Goal: Task Accomplishment & Management: Manage account settings

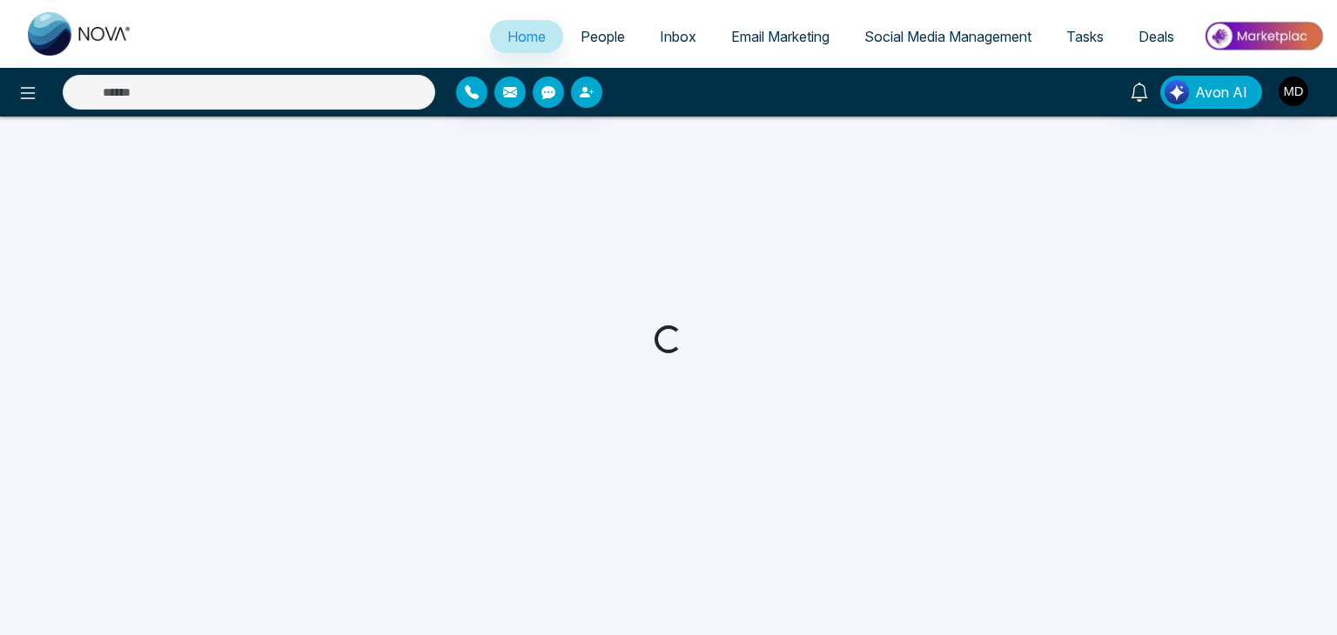
click at [889, 457] on div at bounding box center [668, 339] width 1337 height 445
select select "*"
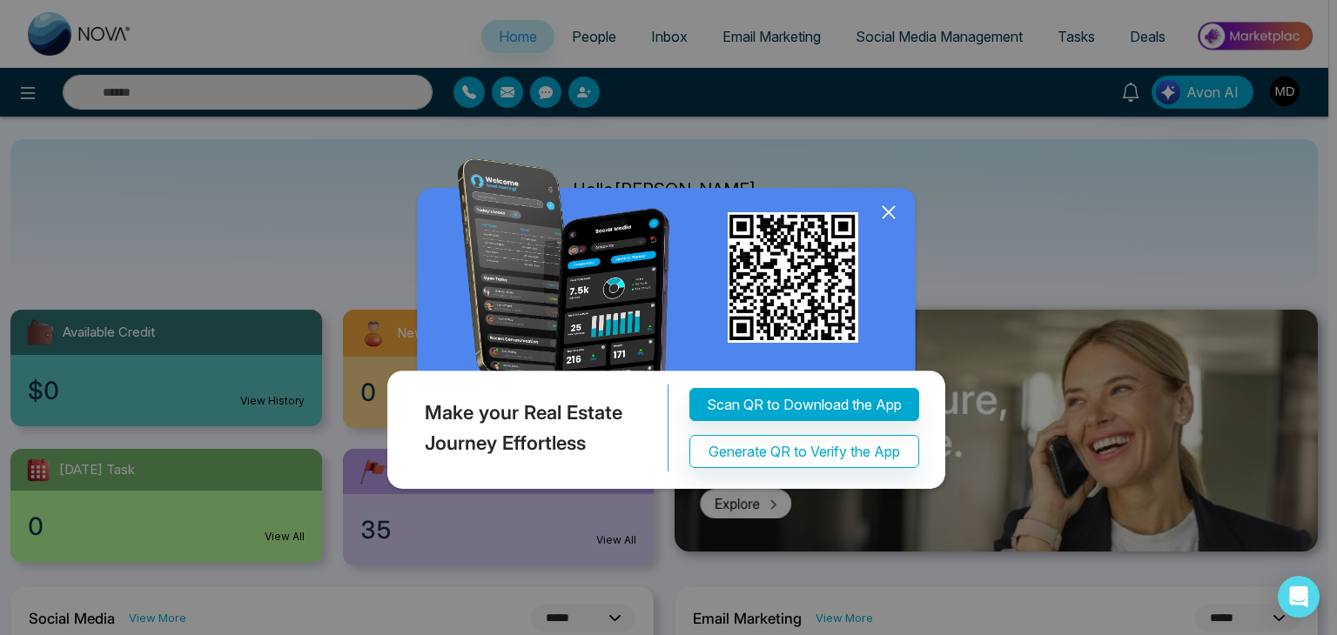
click at [892, 211] on icon at bounding box center [888, 212] width 26 height 26
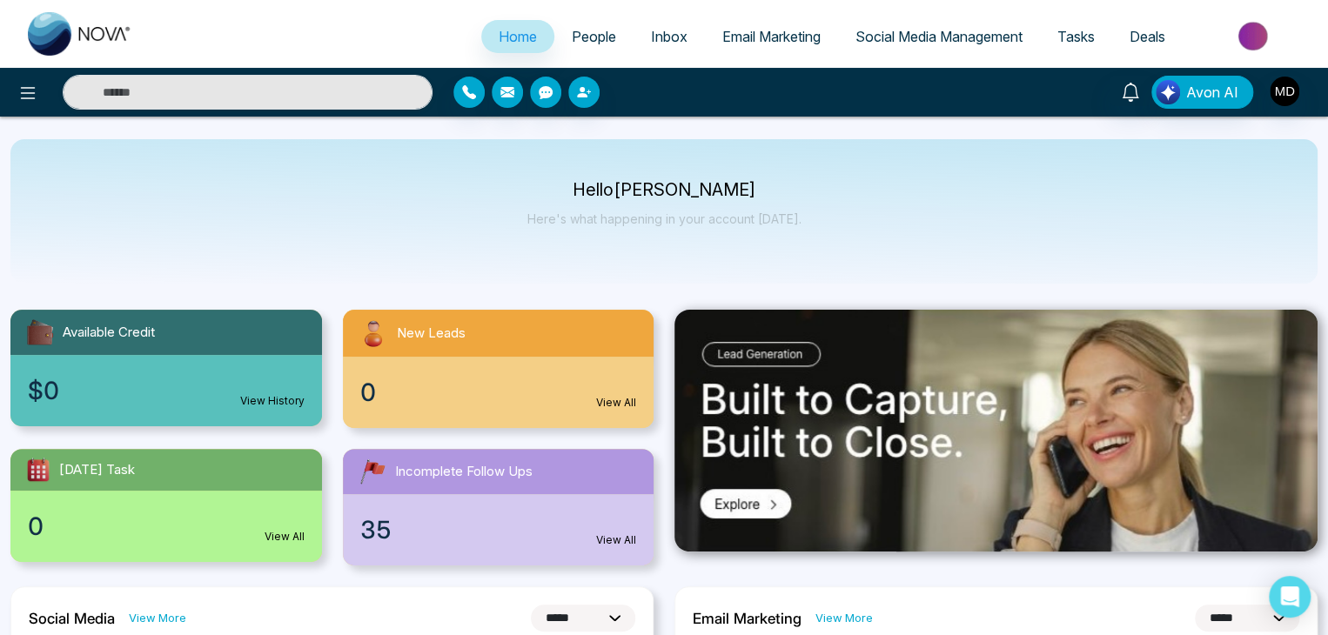
click at [615, 49] on link "People" at bounding box center [593, 36] width 79 height 33
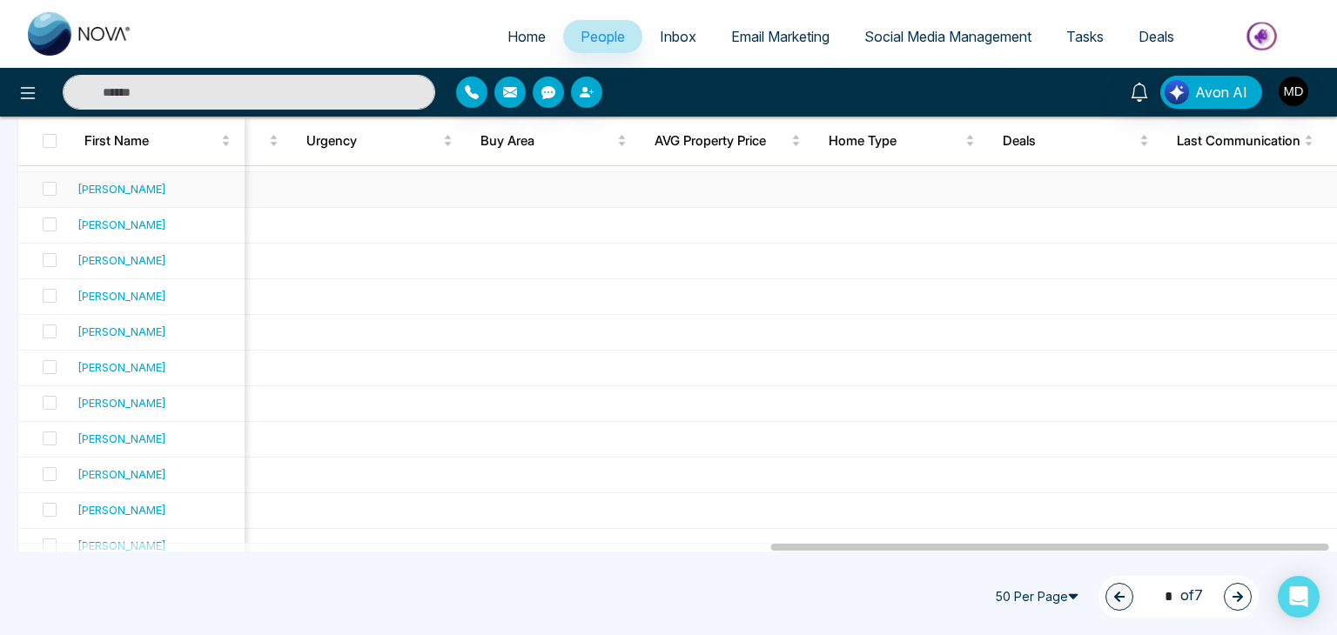
scroll to position [1583, 0]
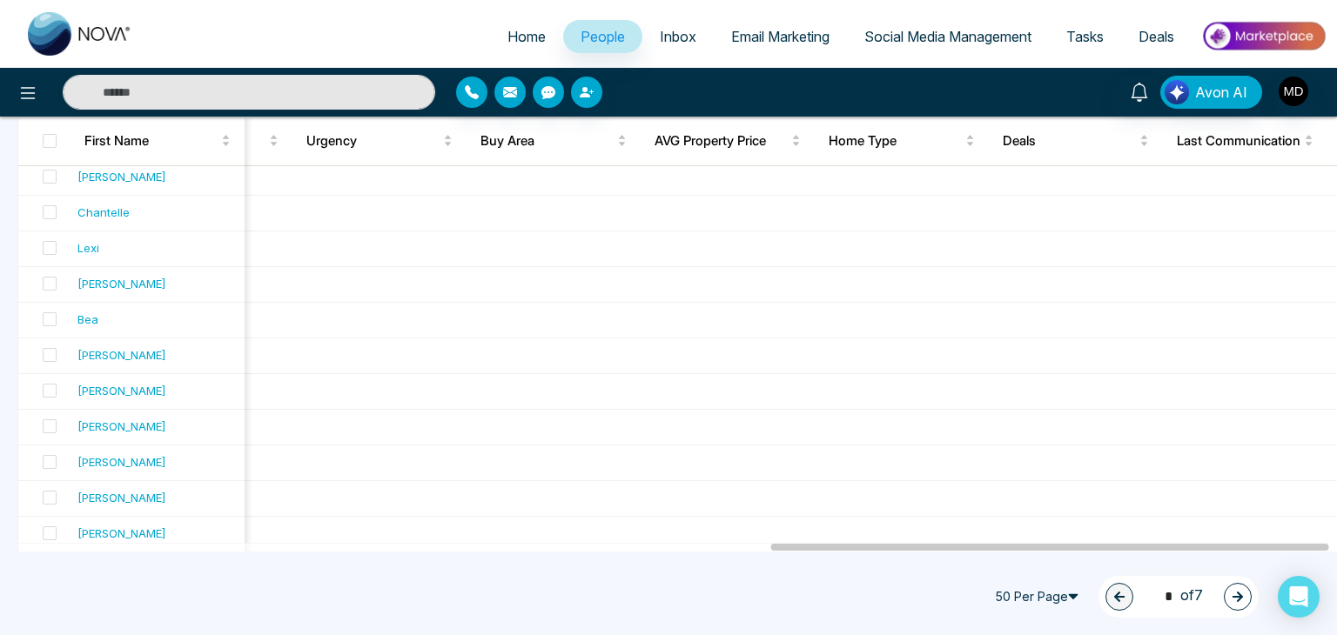
click at [1236, 593] on icon "button" at bounding box center [1237, 597] width 12 height 12
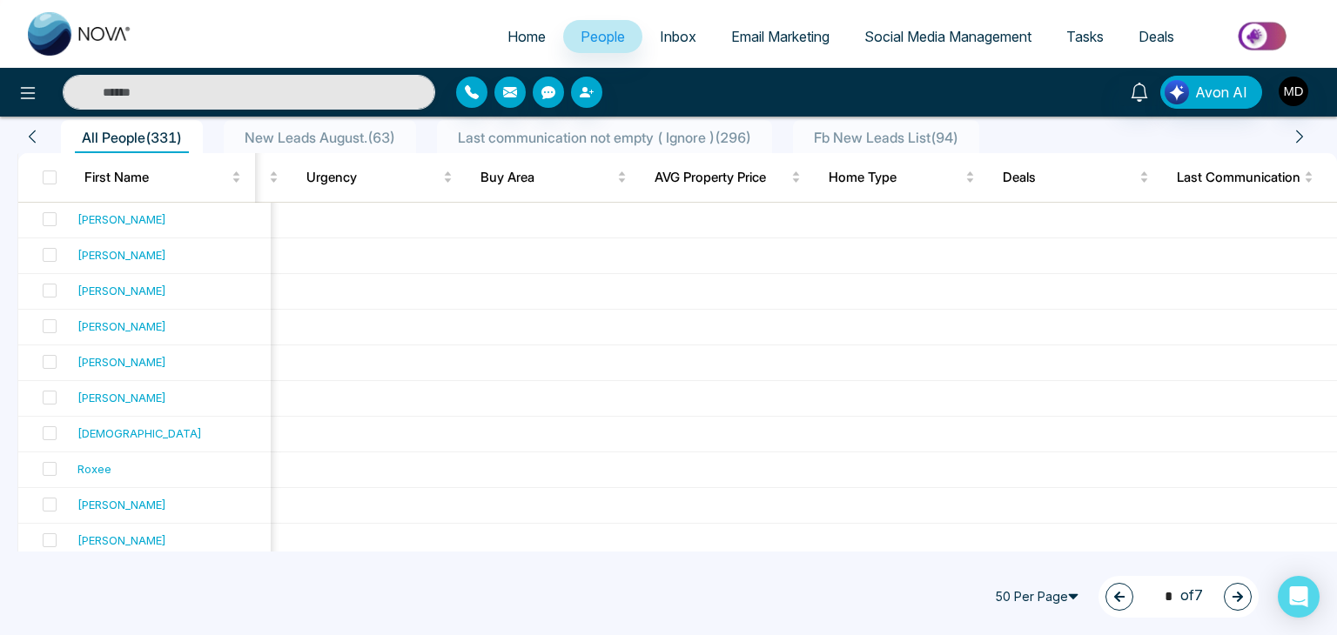
scroll to position [111, 0]
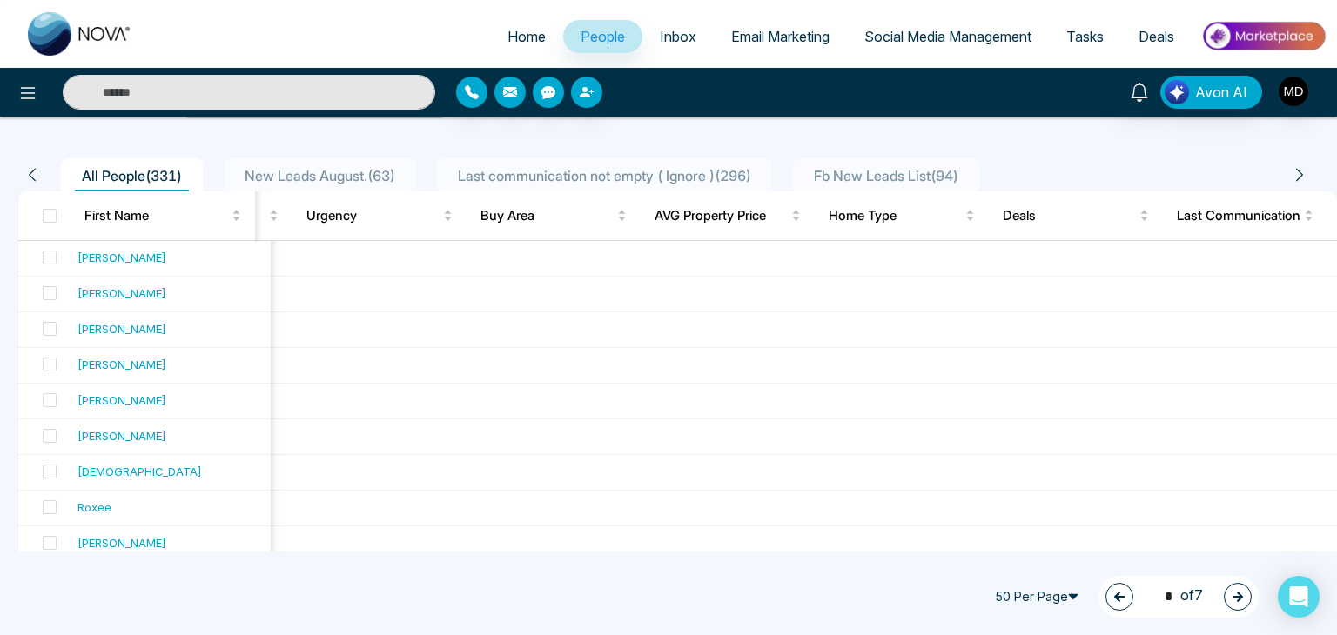
click at [1244, 604] on button "button" at bounding box center [1238, 597] width 28 height 28
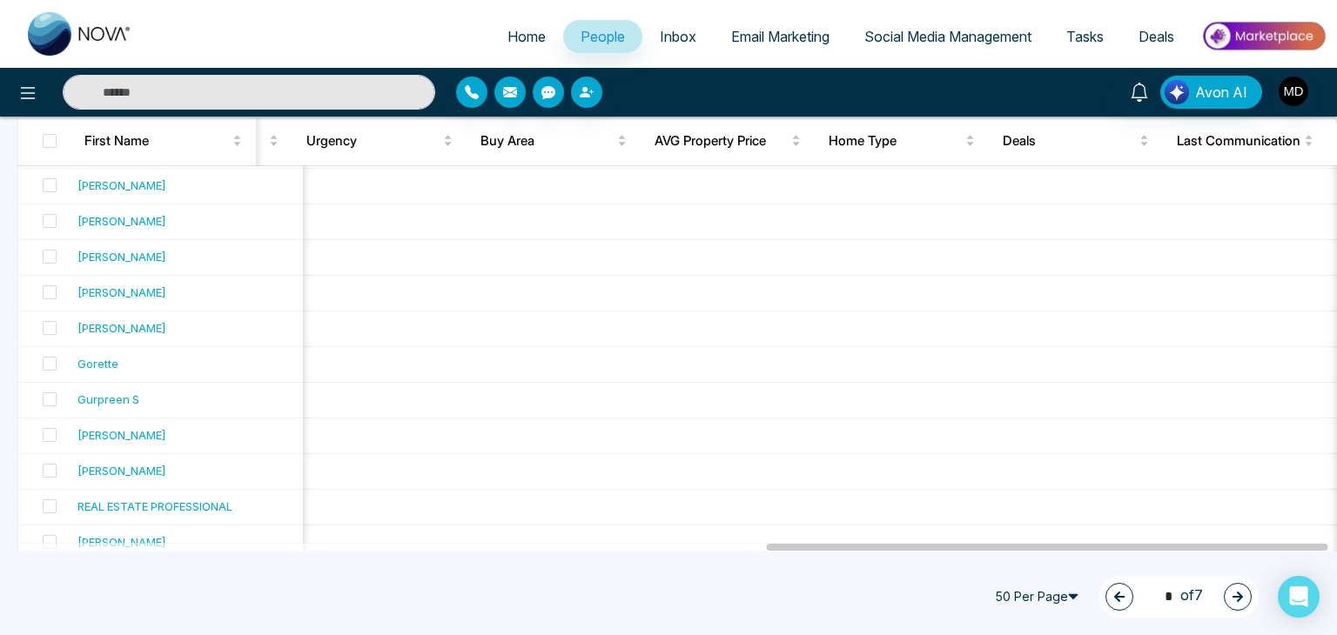
scroll to position [1583, 0]
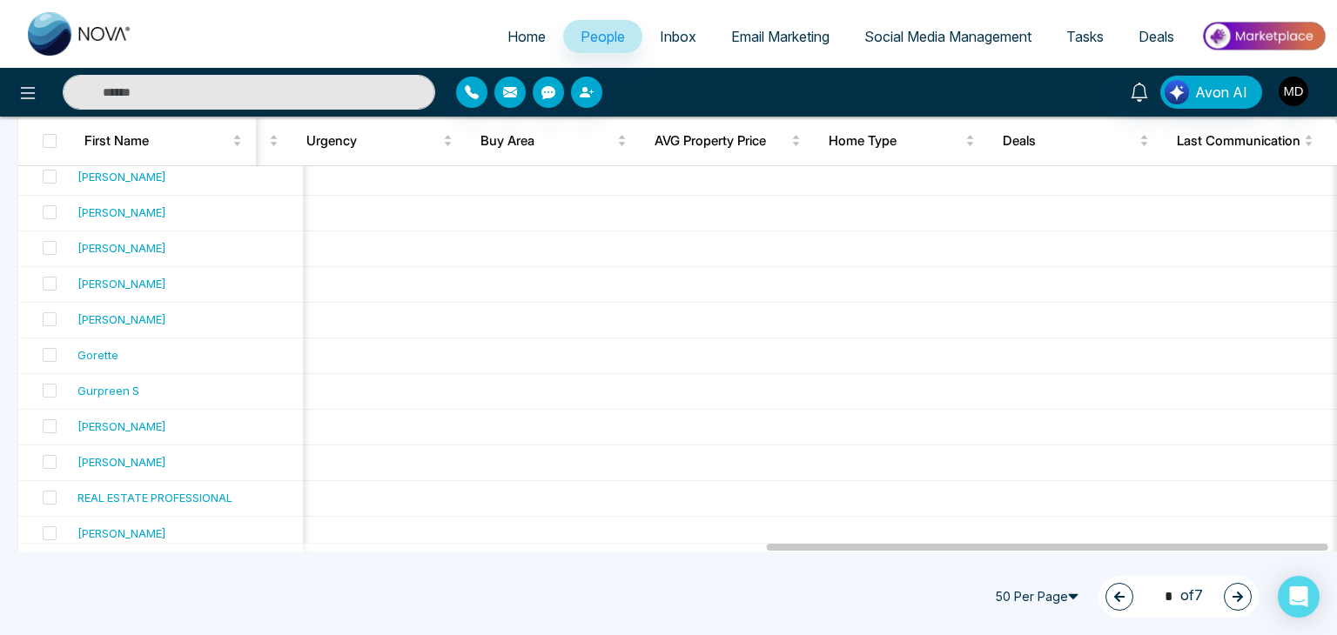
click at [1240, 600] on icon "button" at bounding box center [1237, 597] width 12 height 12
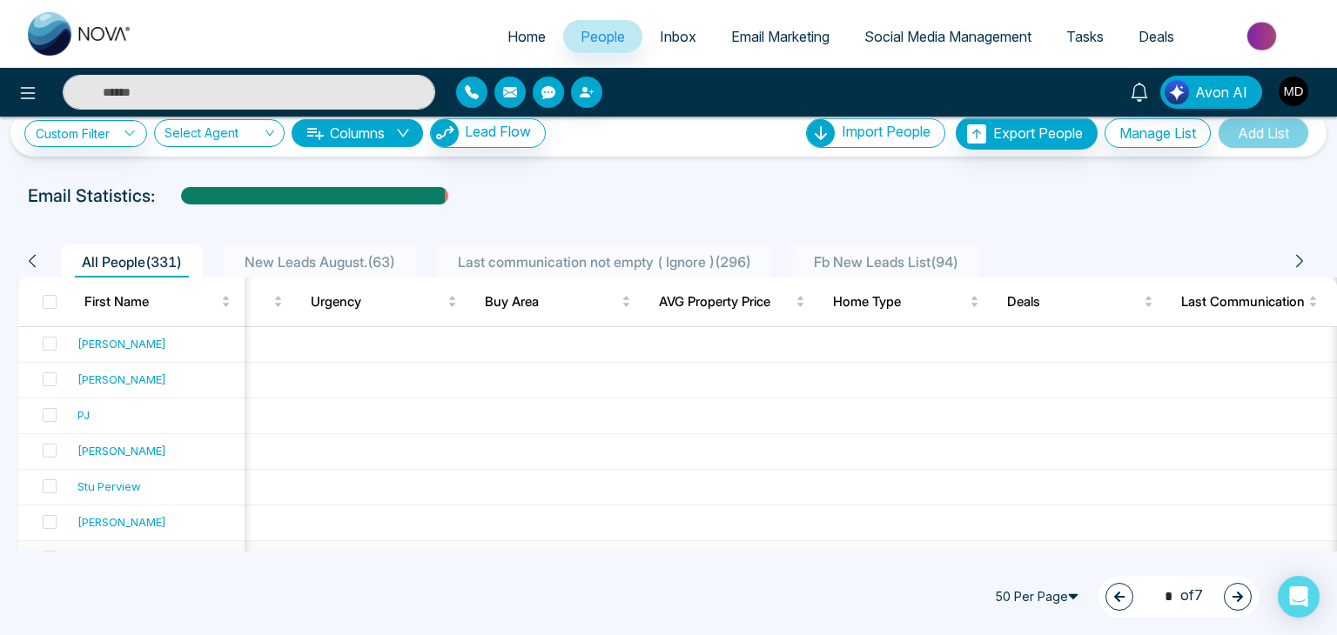
scroll to position [20, 0]
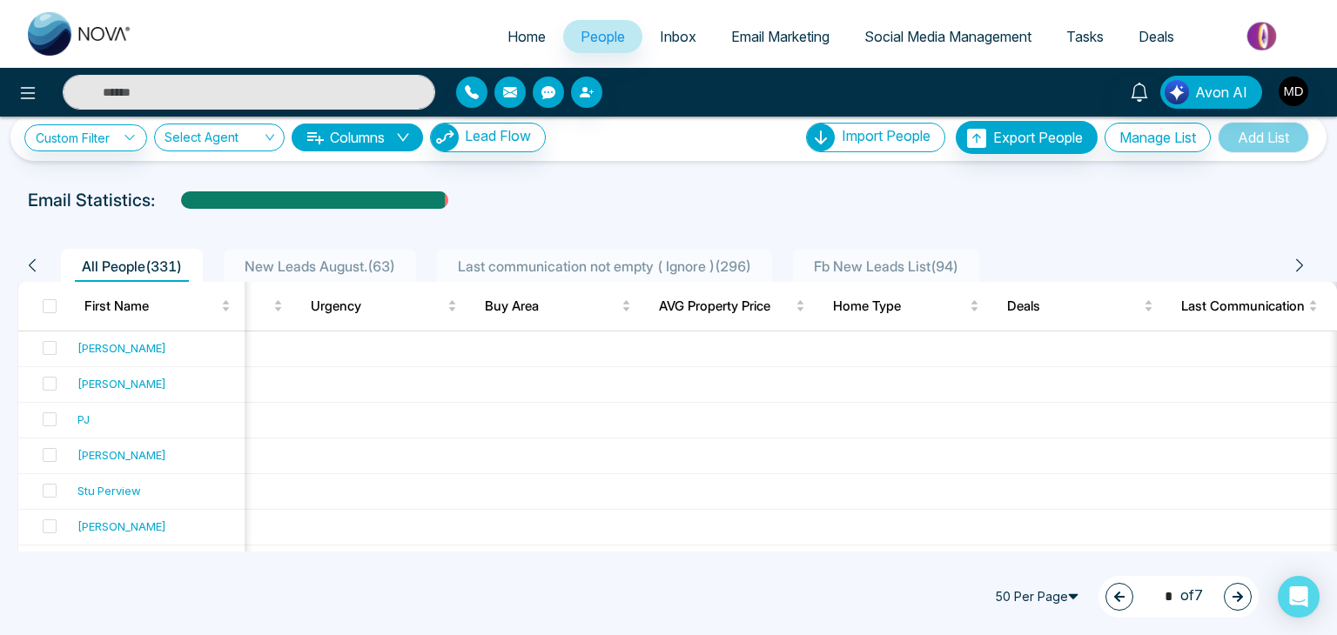
click at [1242, 603] on button "button" at bounding box center [1238, 597] width 28 height 28
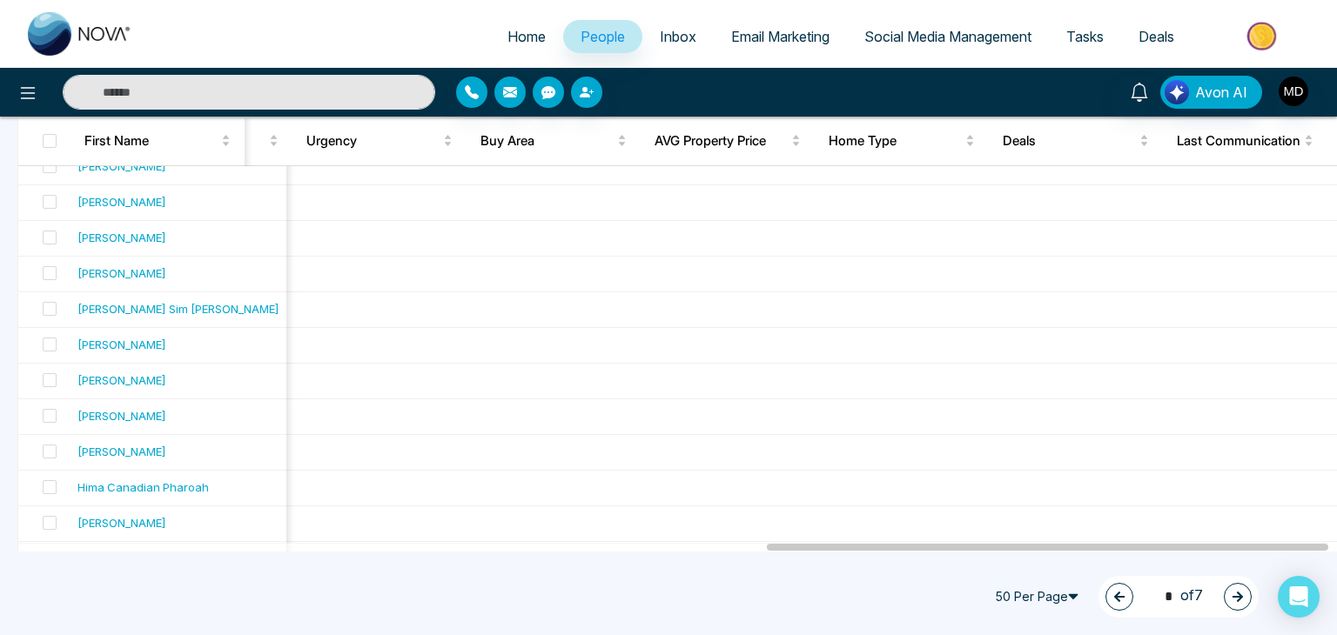
scroll to position [1592, 0]
click at [1239, 598] on icon "button" at bounding box center [1237, 597] width 10 height 10
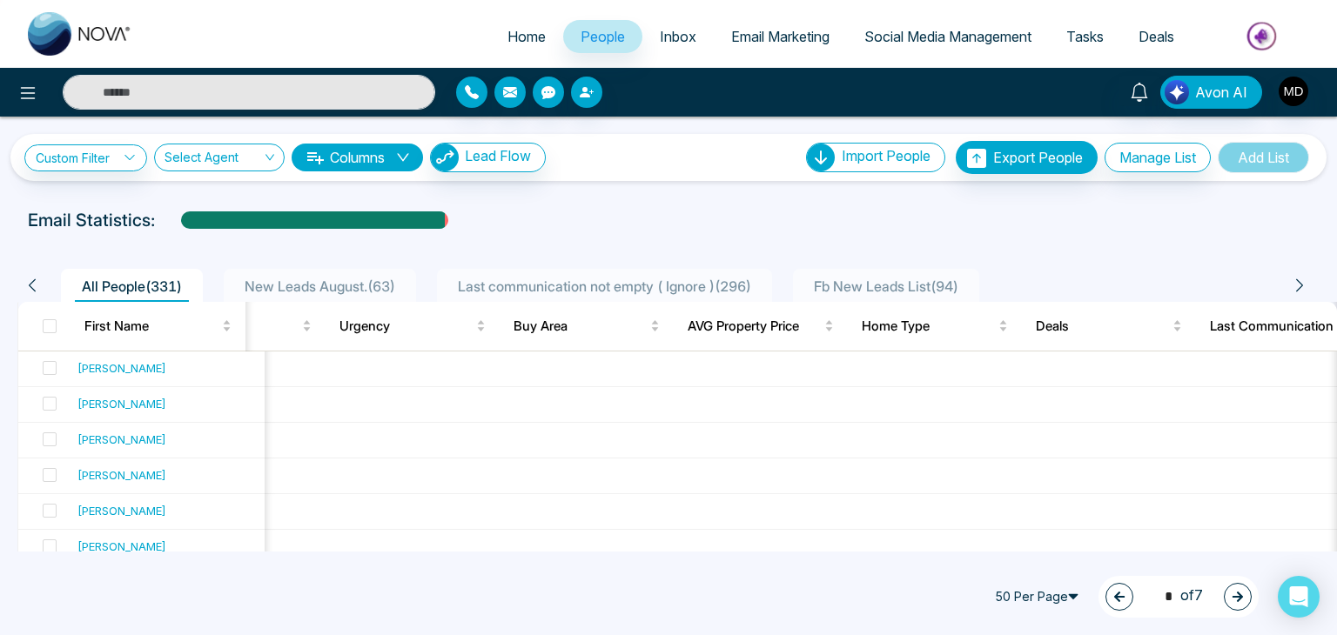
click at [1237, 594] on icon "button" at bounding box center [1237, 597] width 12 height 12
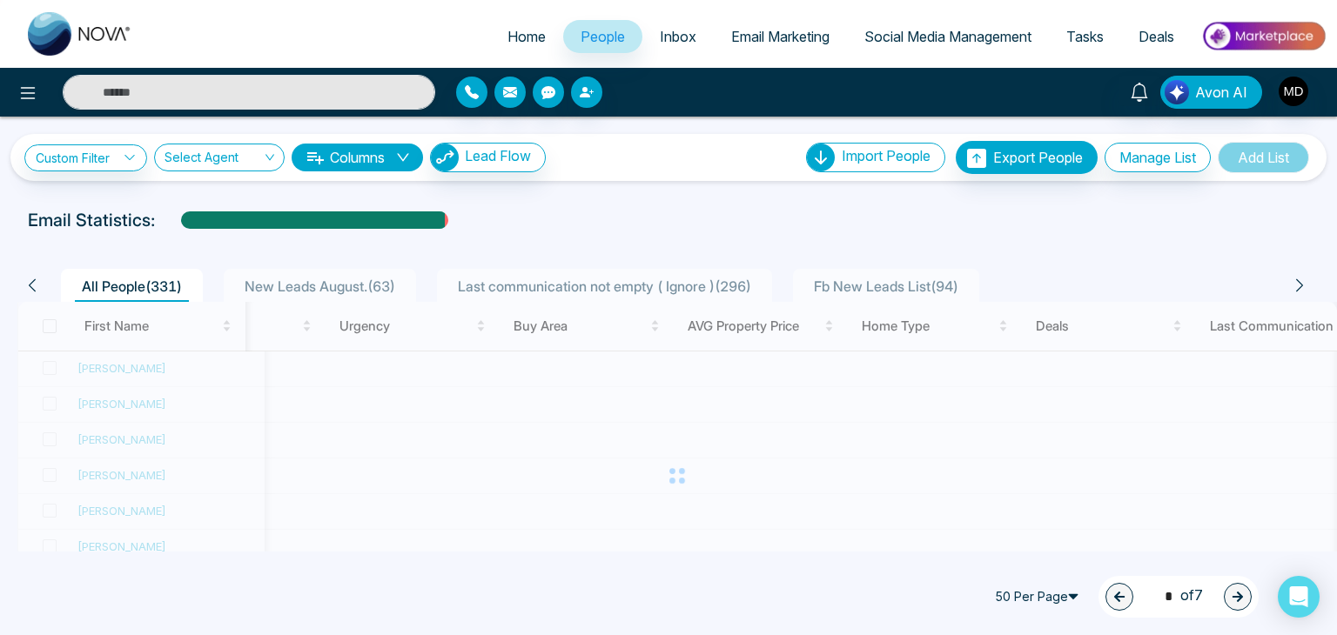
type input "*"
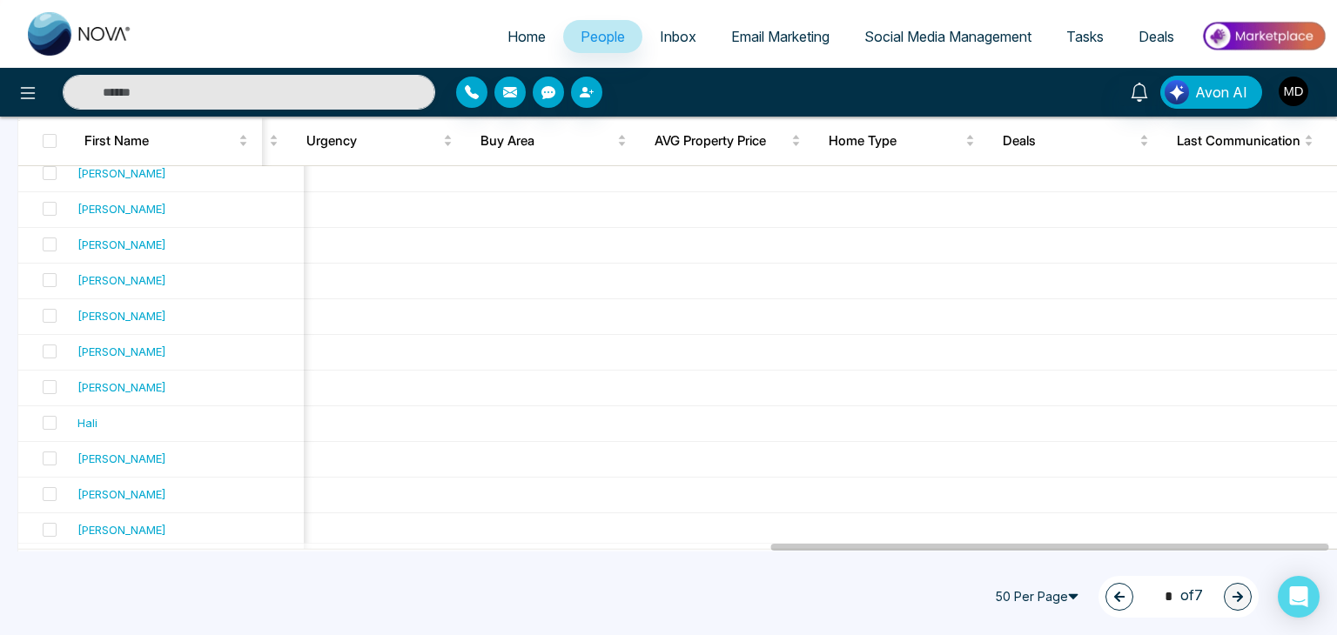
click at [528, 33] on span "Home" at bounding box center [526, 36] width 38 height 17
select select "*"
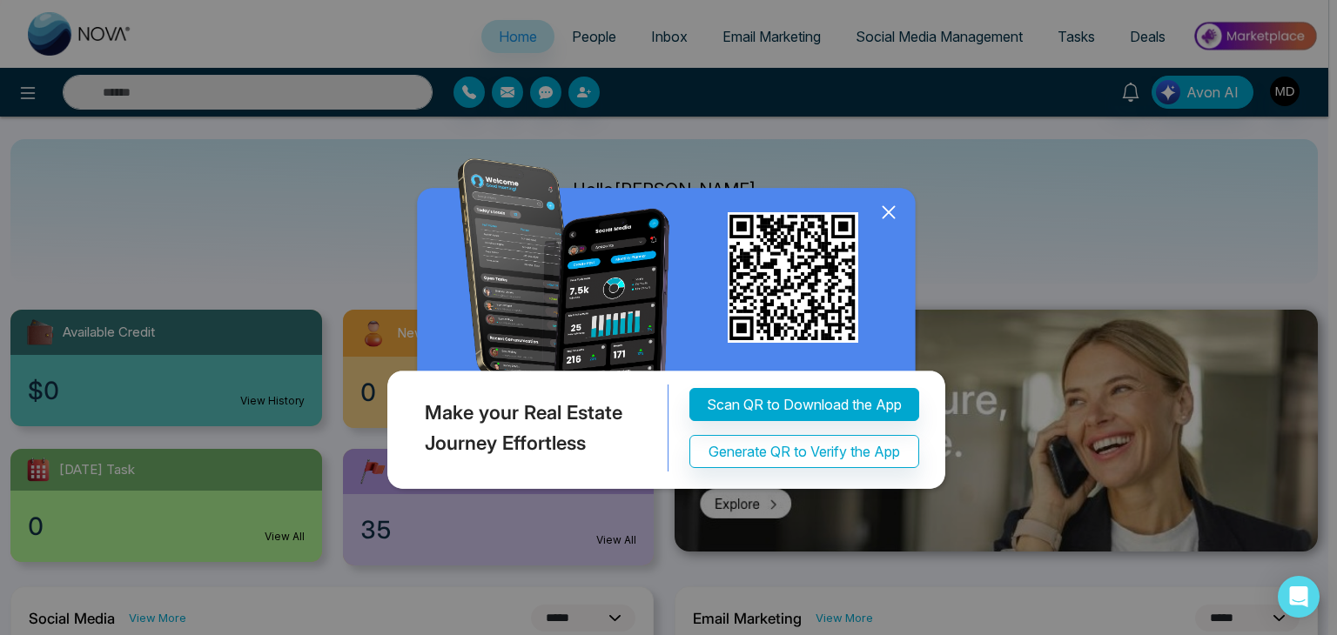
click at [887, 212] on icon at bounding box center [888, 212] width 26 height 26
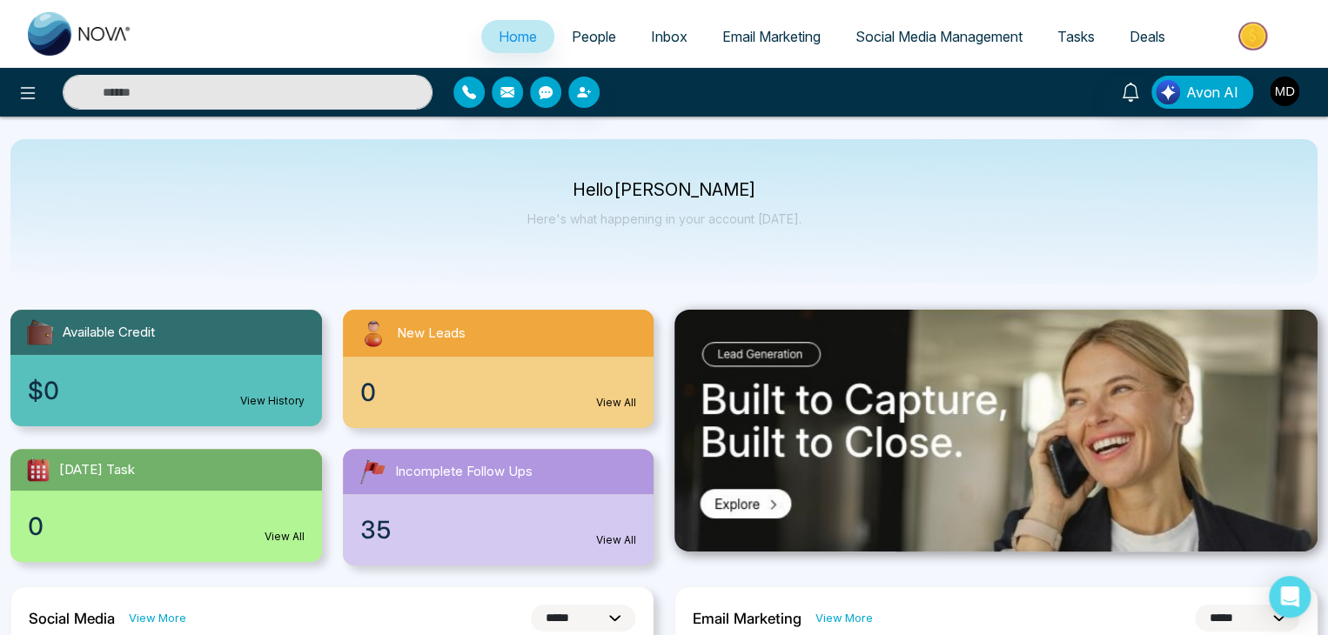
click at [1289, 102] on img "button" at bounding box center [1285, 92] width 30 height 30
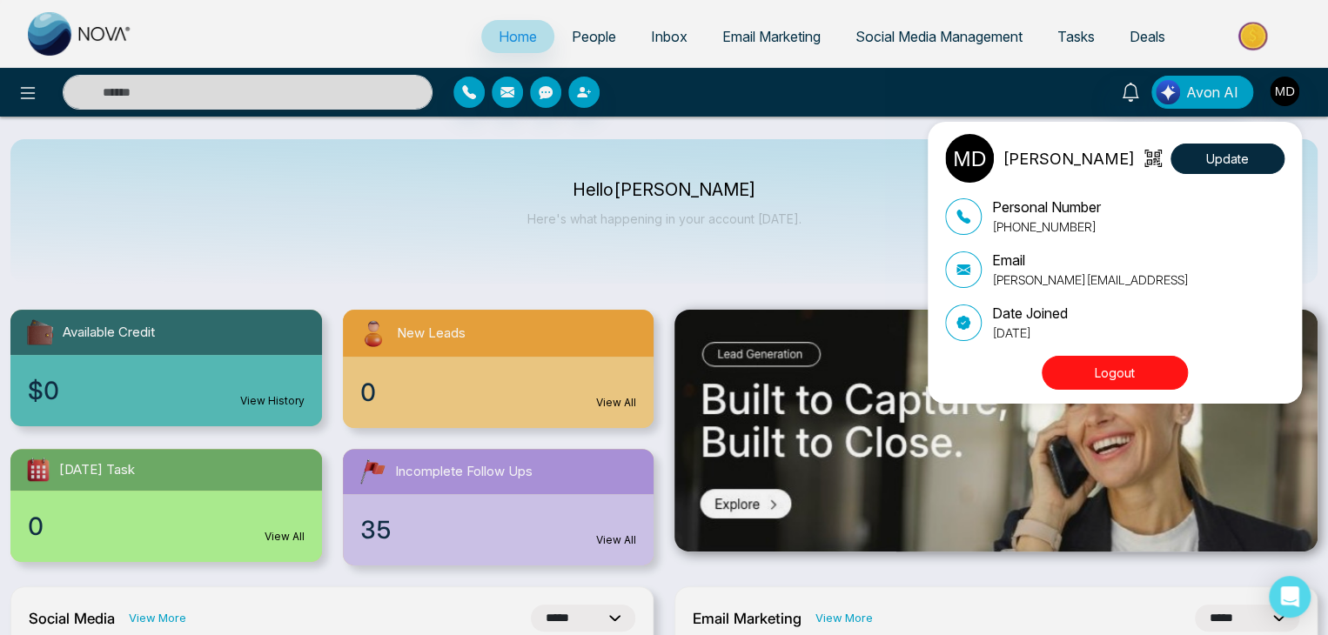
click at [1151, 359] on button "Logout" at bounding box center [1115, 373] width 146 height 34
